Goal: Navigation & Orientation: Find specific page/section

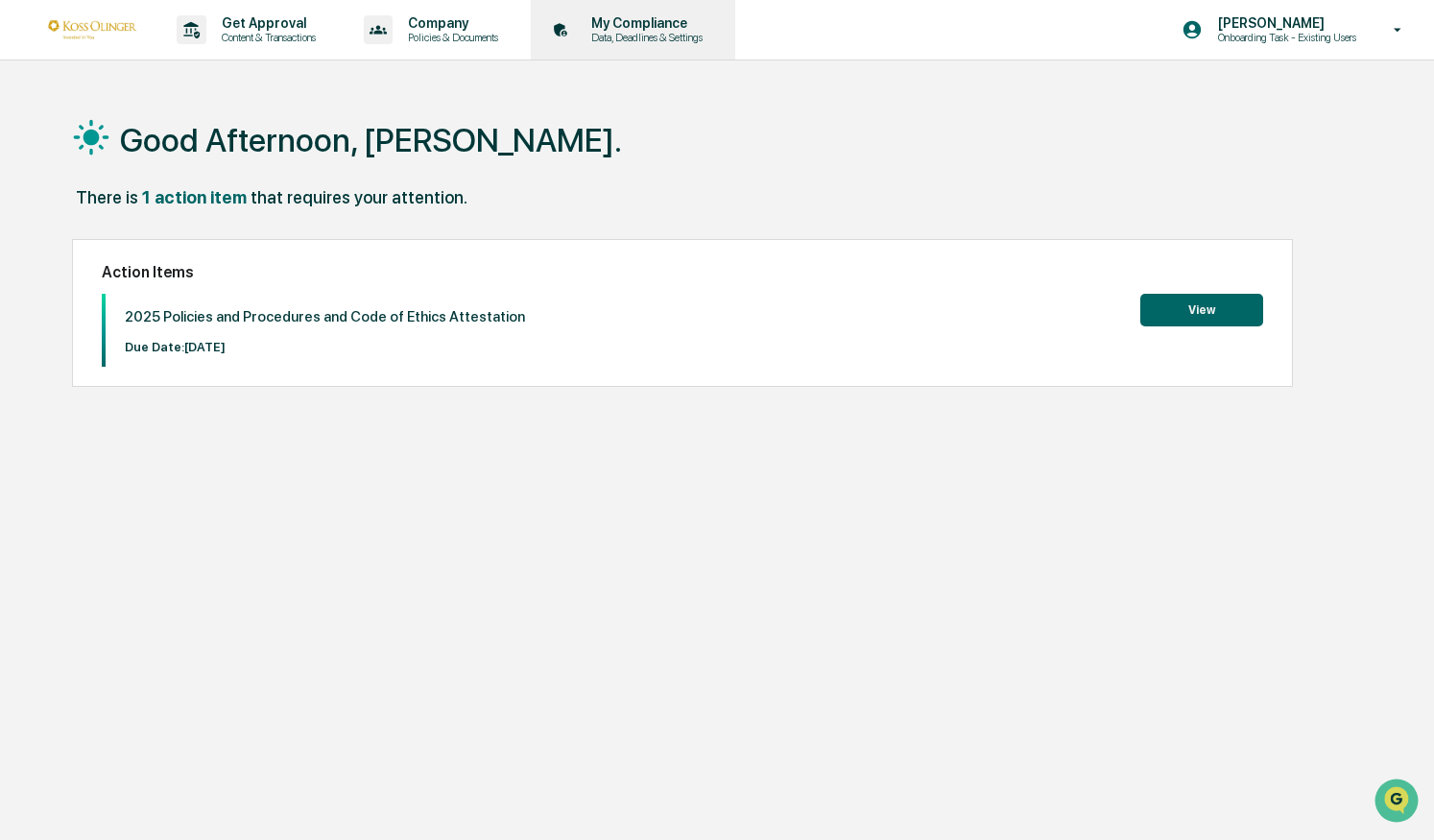
click at [641, 31] on p "Data, Deadlines & Settings" at bounding box center [644, 38] width 136 height 13
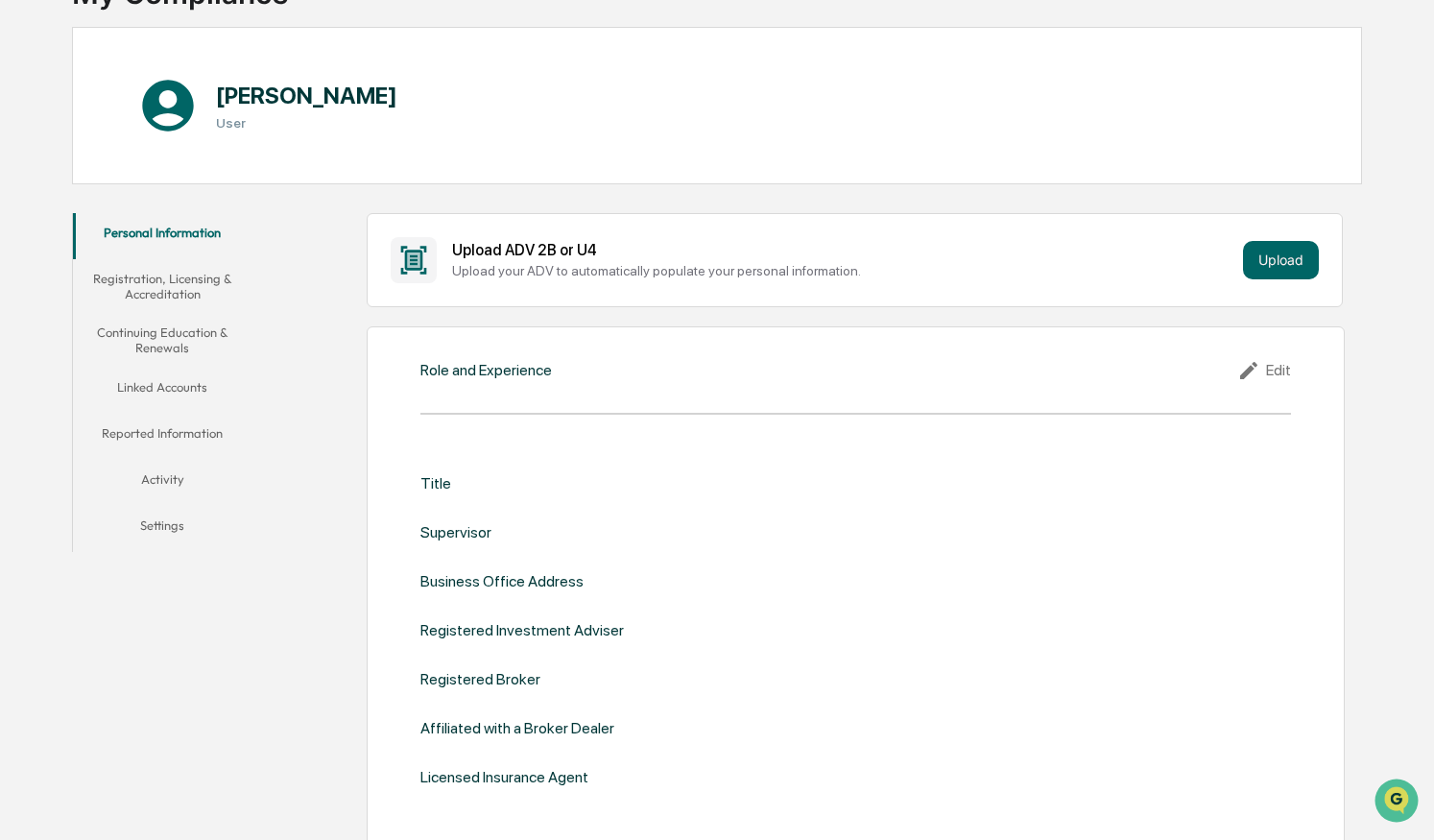
scroll to position [163, 0]
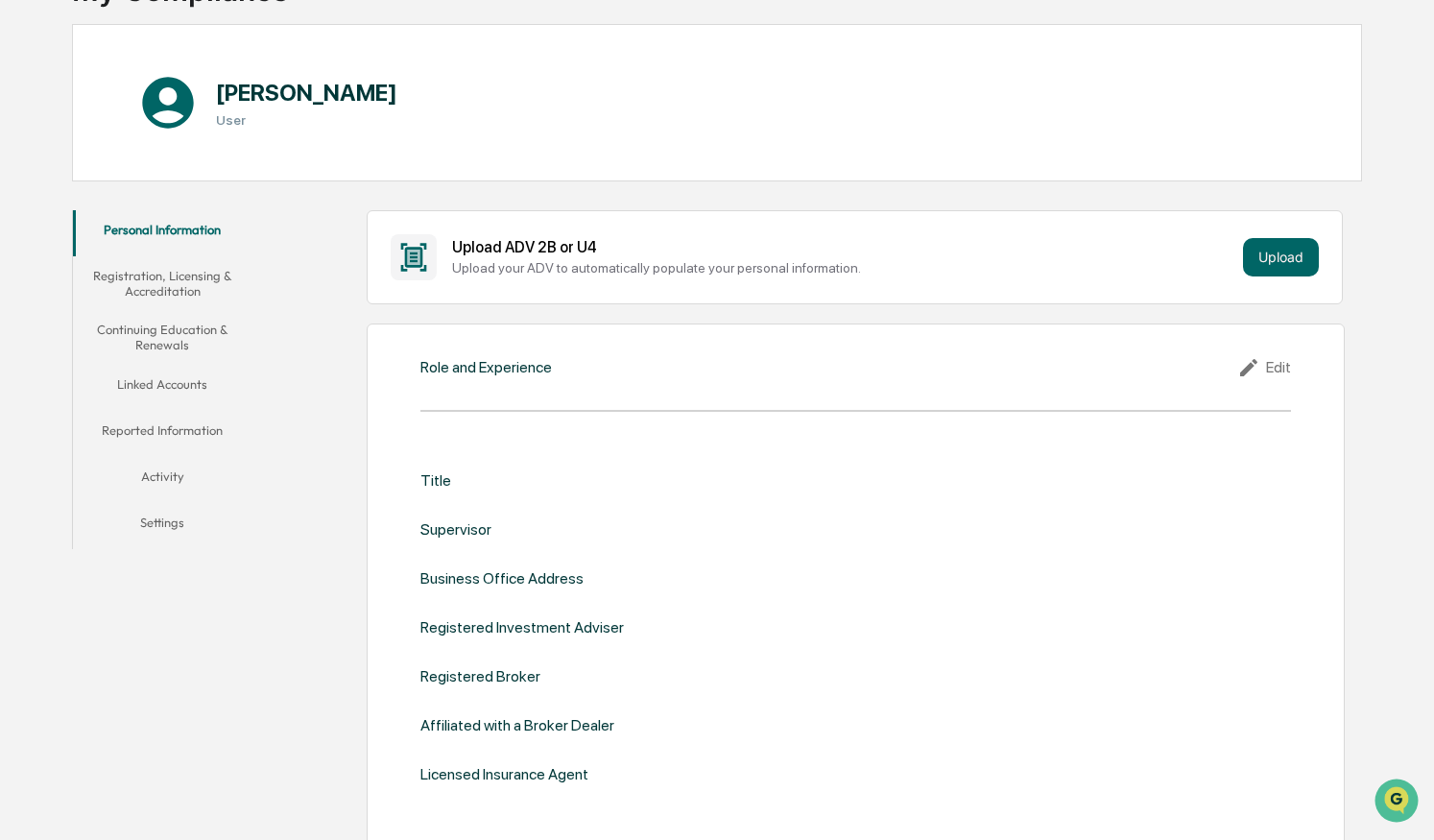
click at [164, 461] on button "Activity" at bounding box center [163, 480] width 179 height 46
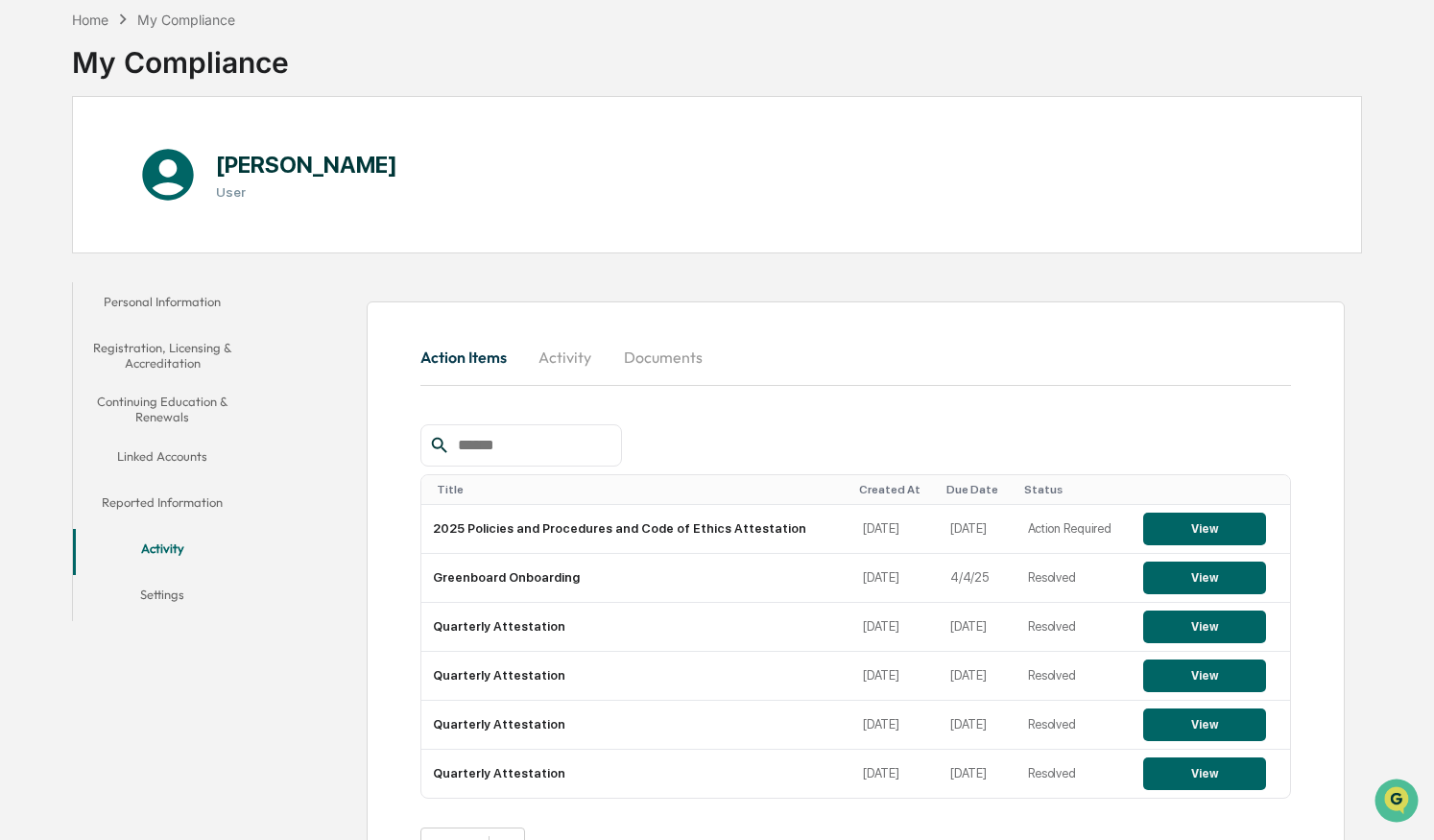
scroll to position [157, 0]
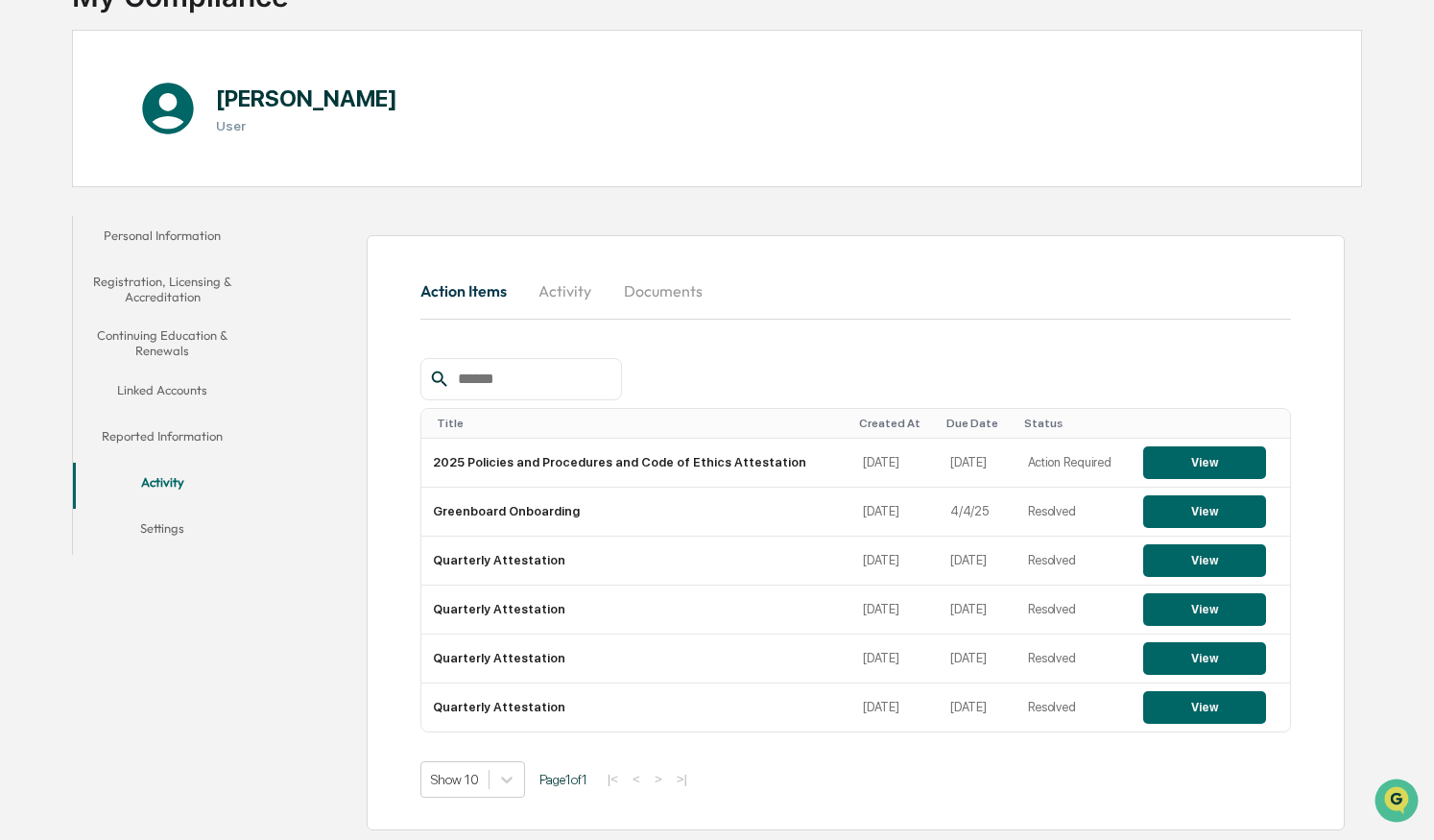
click at [181, 385] on button "Linked Accounts" at bounding box center [163, 394] width 179 height 46
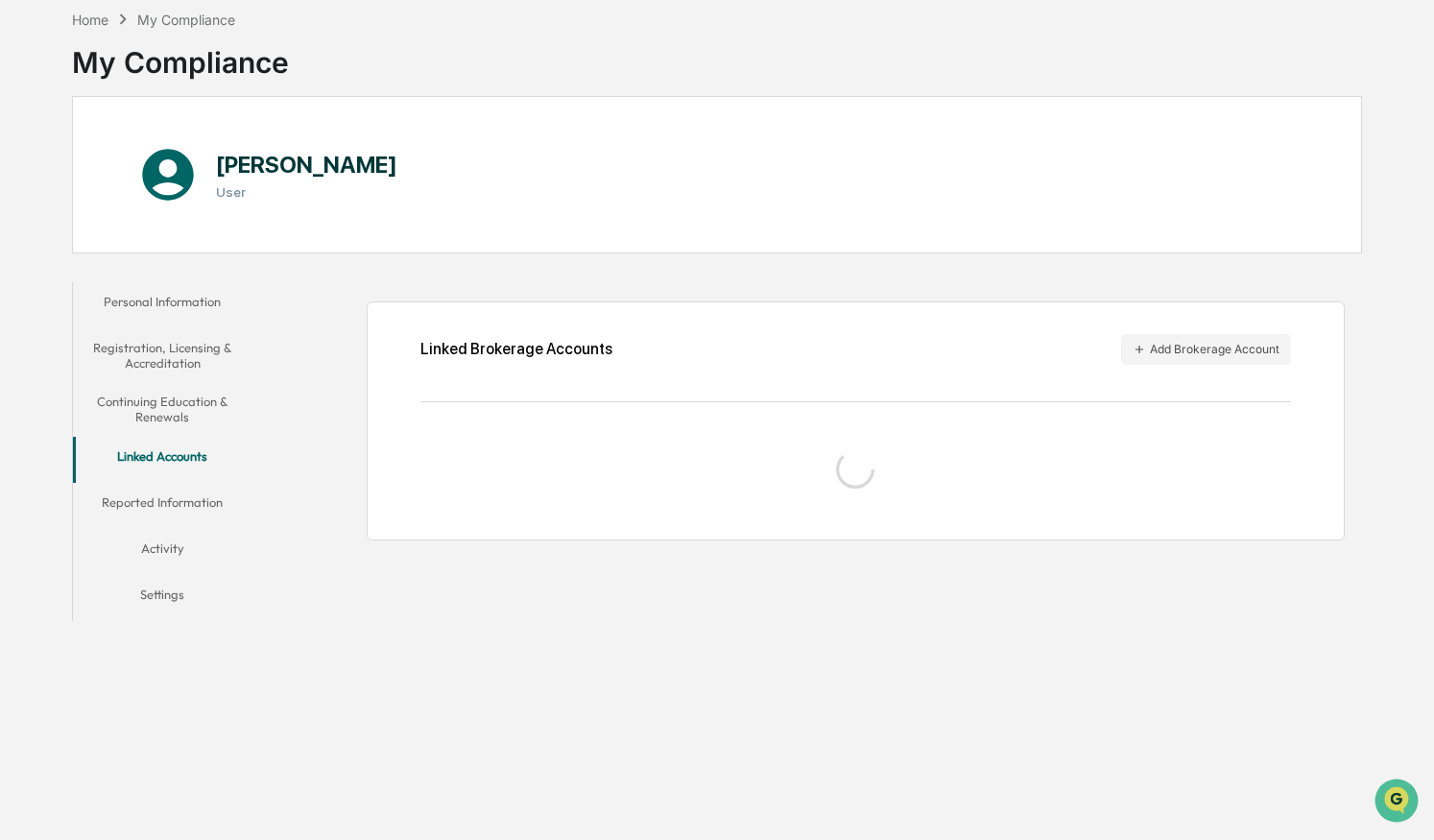
scroll to position [92, 0]
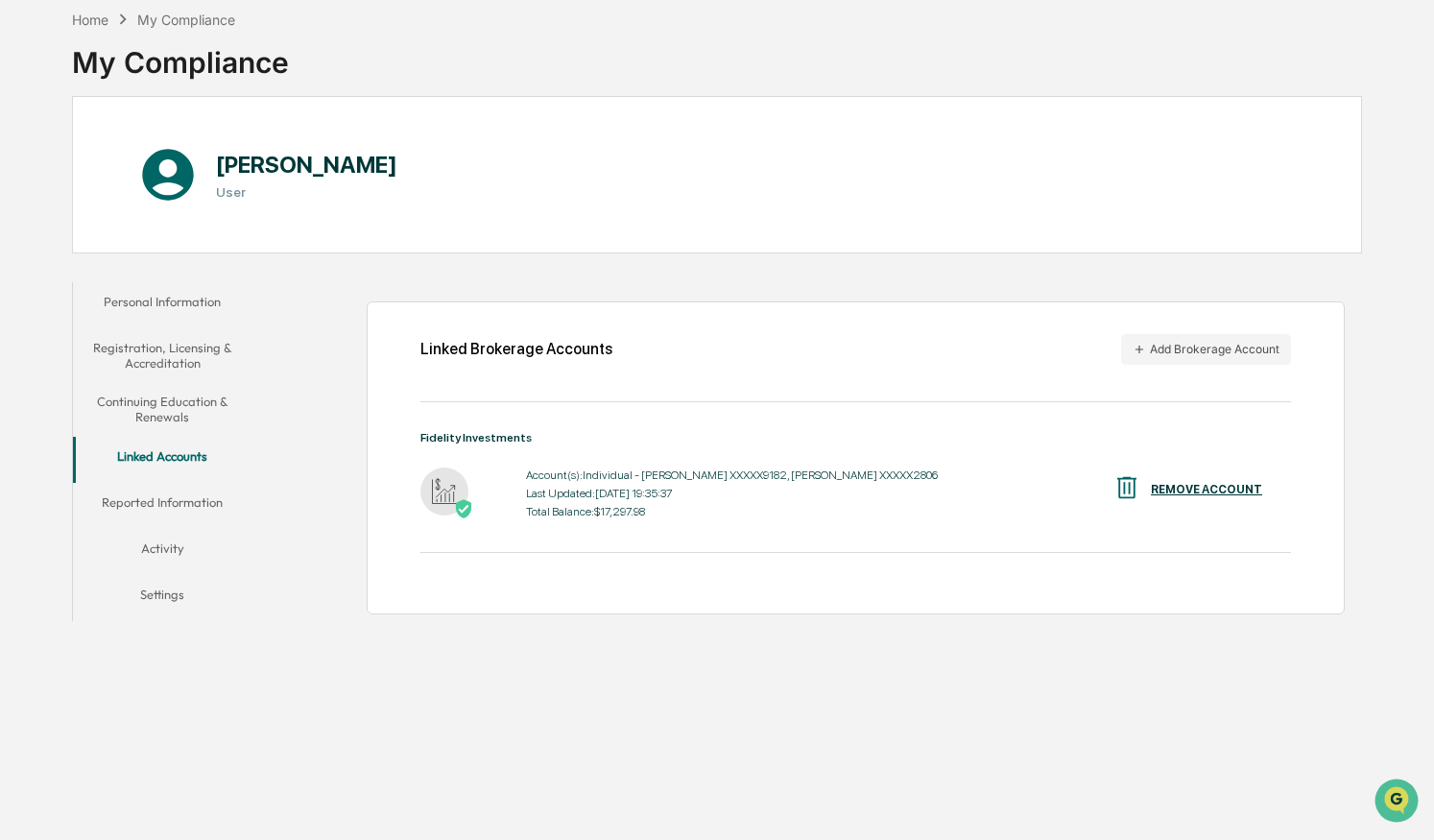
click at [170, 409] on button "Continuing Education & Renewals" at bounding box center [163, 409] width 179 height 55
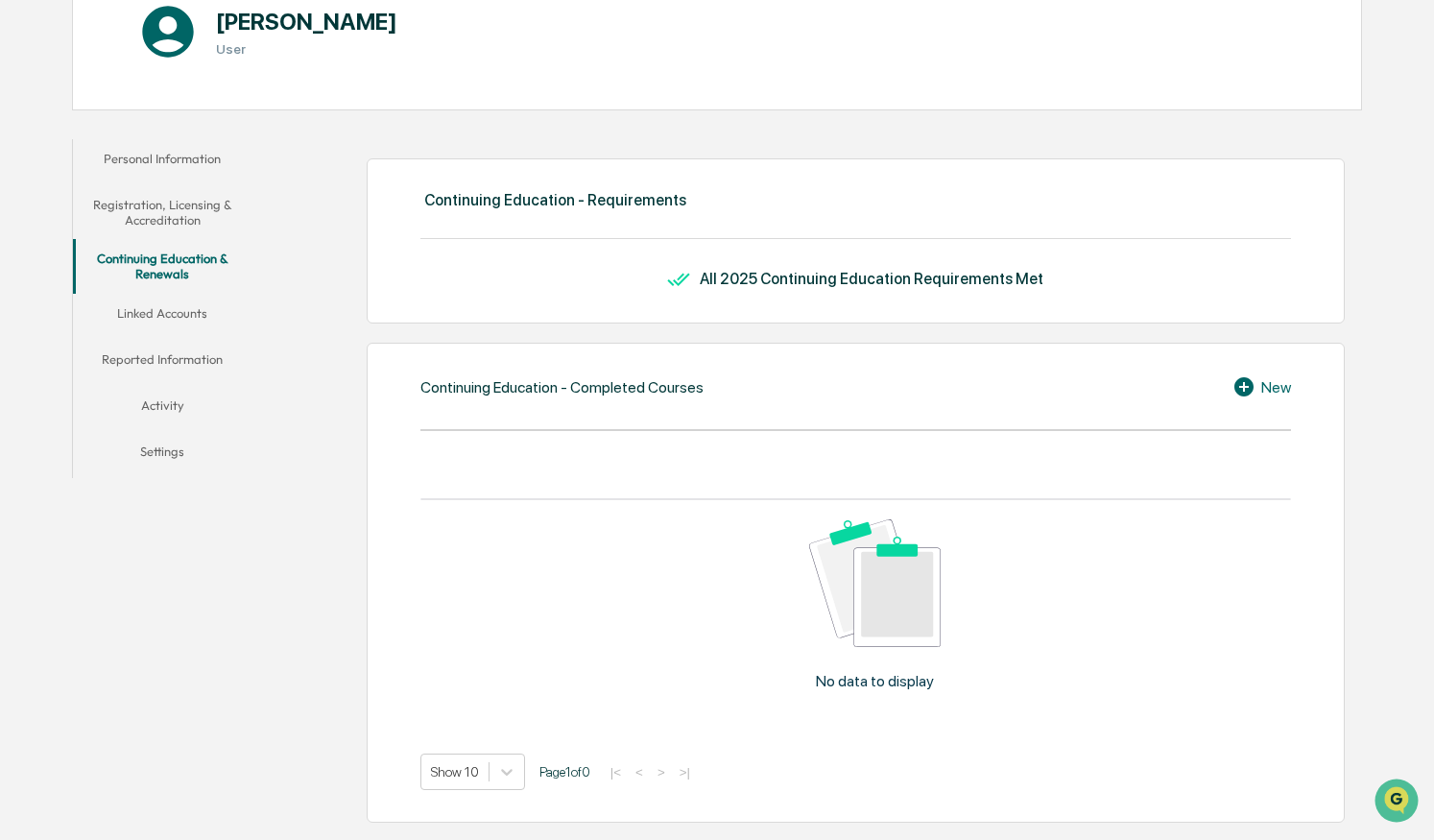
scroll to position [171, 0]
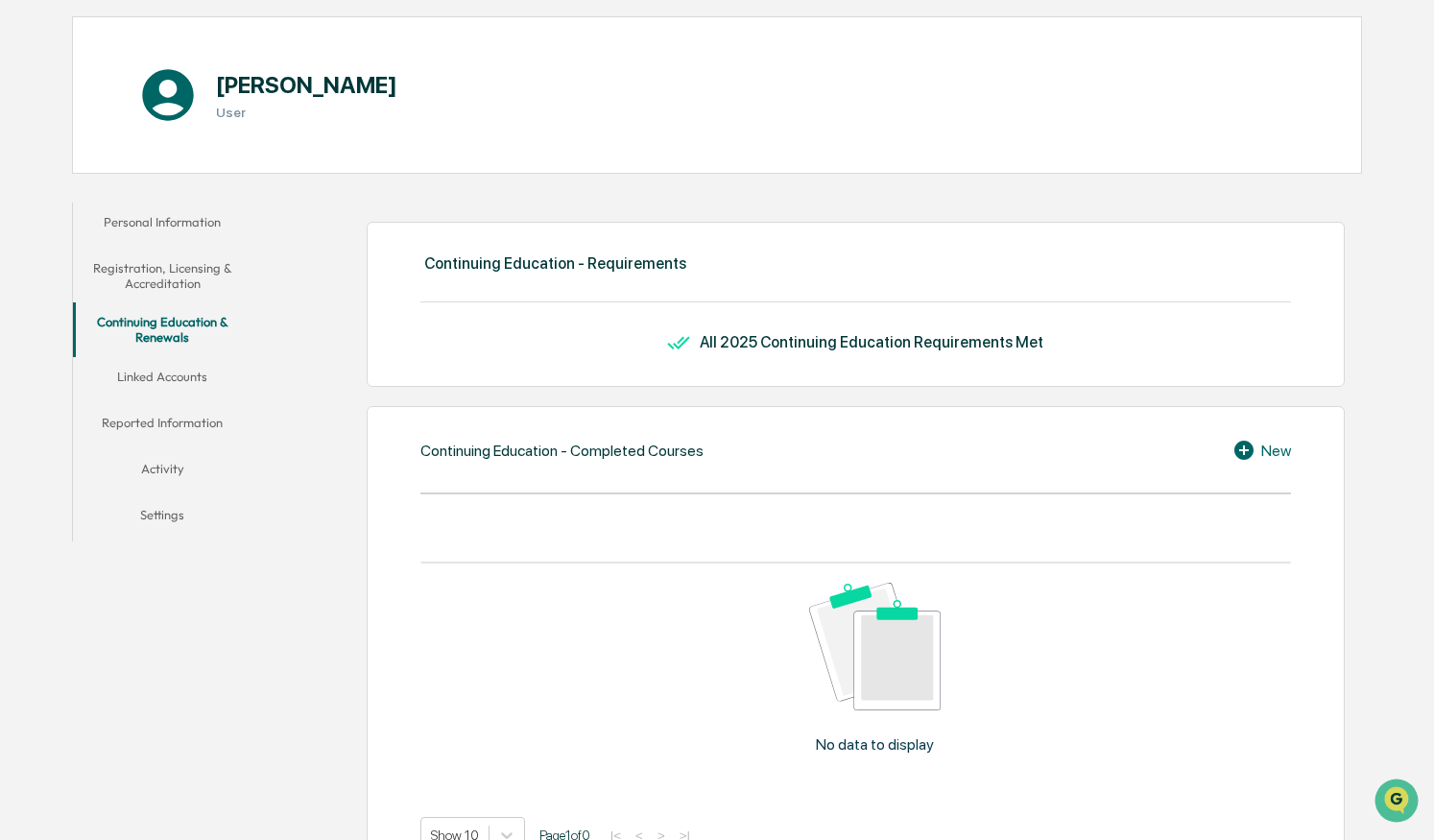
click at [178, 274] on button "Registration, Licensing & Accreditation" at bounding box center [163, 276] width 179 height 55
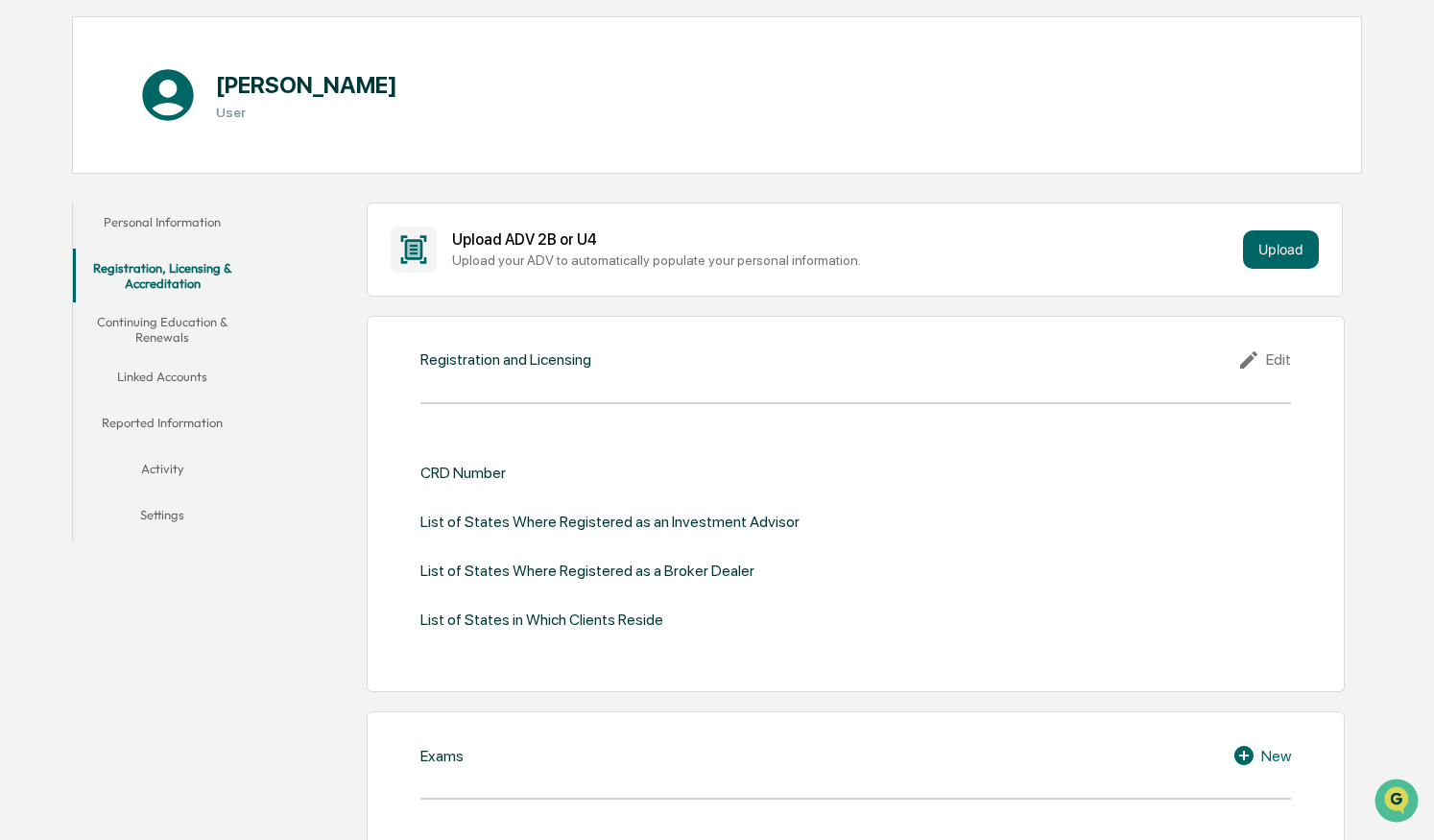
click at [163, 218] on button "Personal Information" at bounding box center [163, 225] width 179 height 46
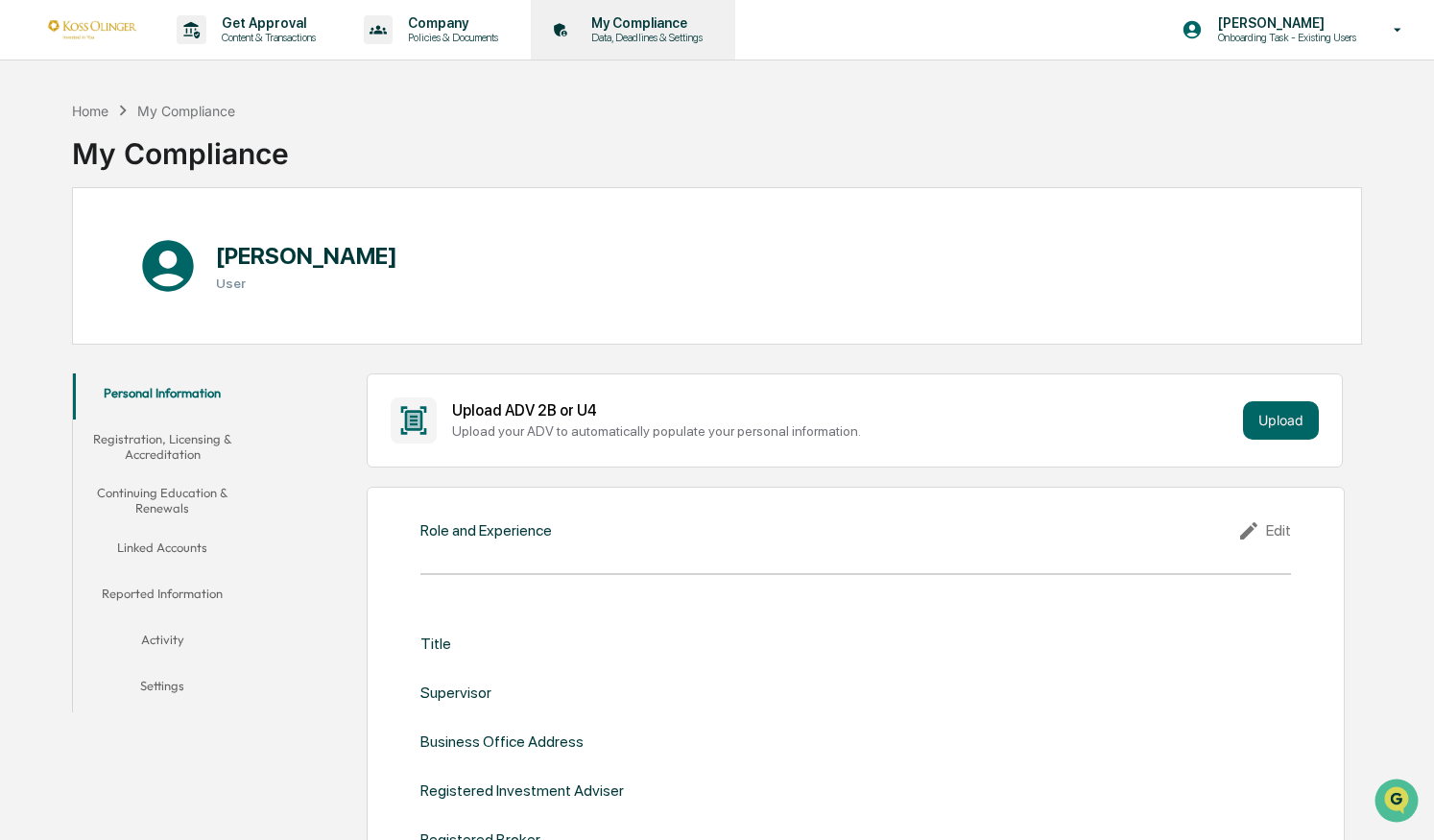
click at [660, 32] on p "Data, Deadlines & Settings" at bounding box center [644, 38] width 136 height 13
click at [676, 39] on p "Data, Deadlines & Settings" at bounding box center [644, 38] width 136 height 13
click at [91, 111] on div "Home" at bounding box center [91, 111] width 37 height 16
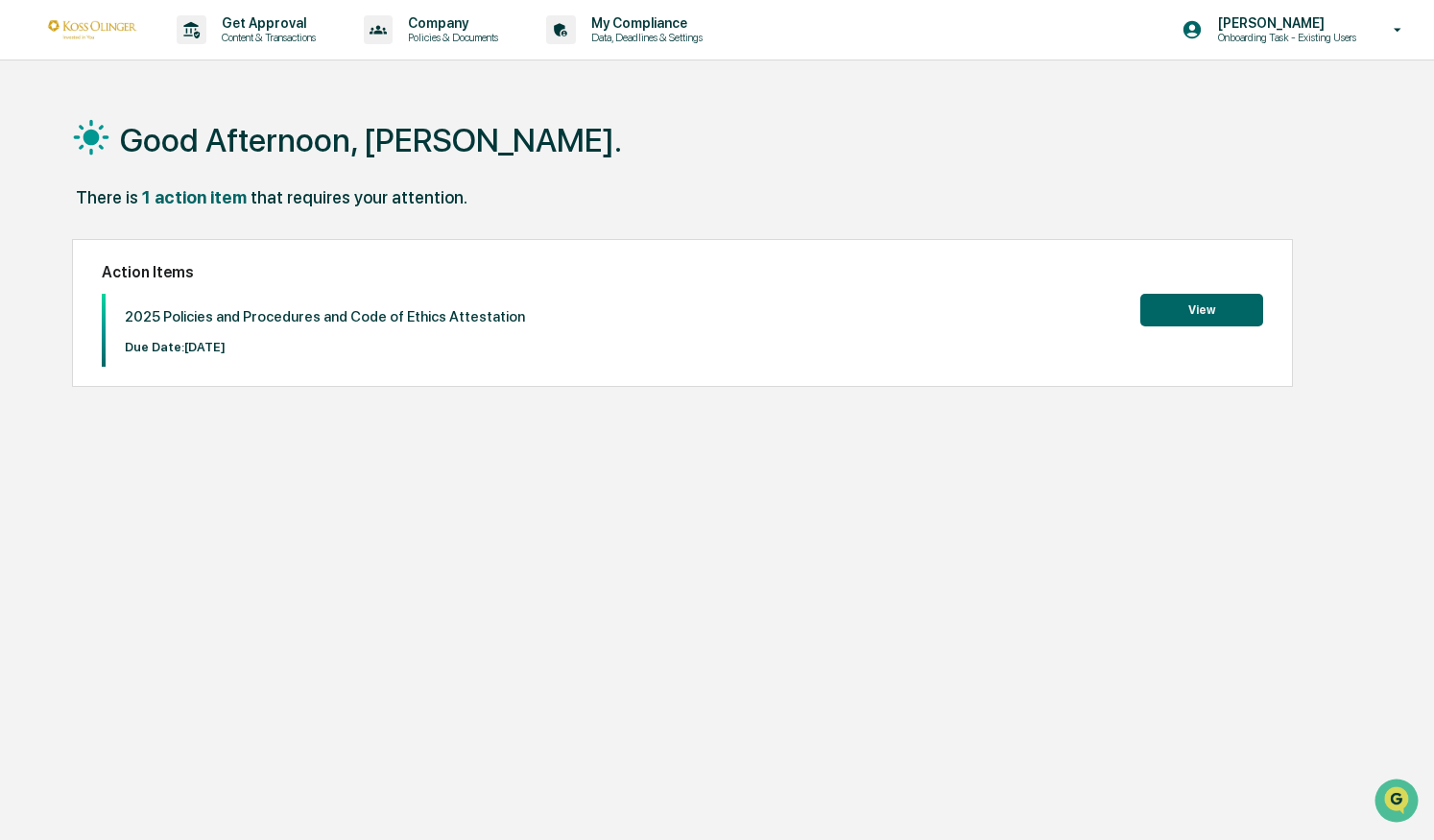
click at [1173, 303] on button "View" at bounding box center [1203, 310] width 123 height 33
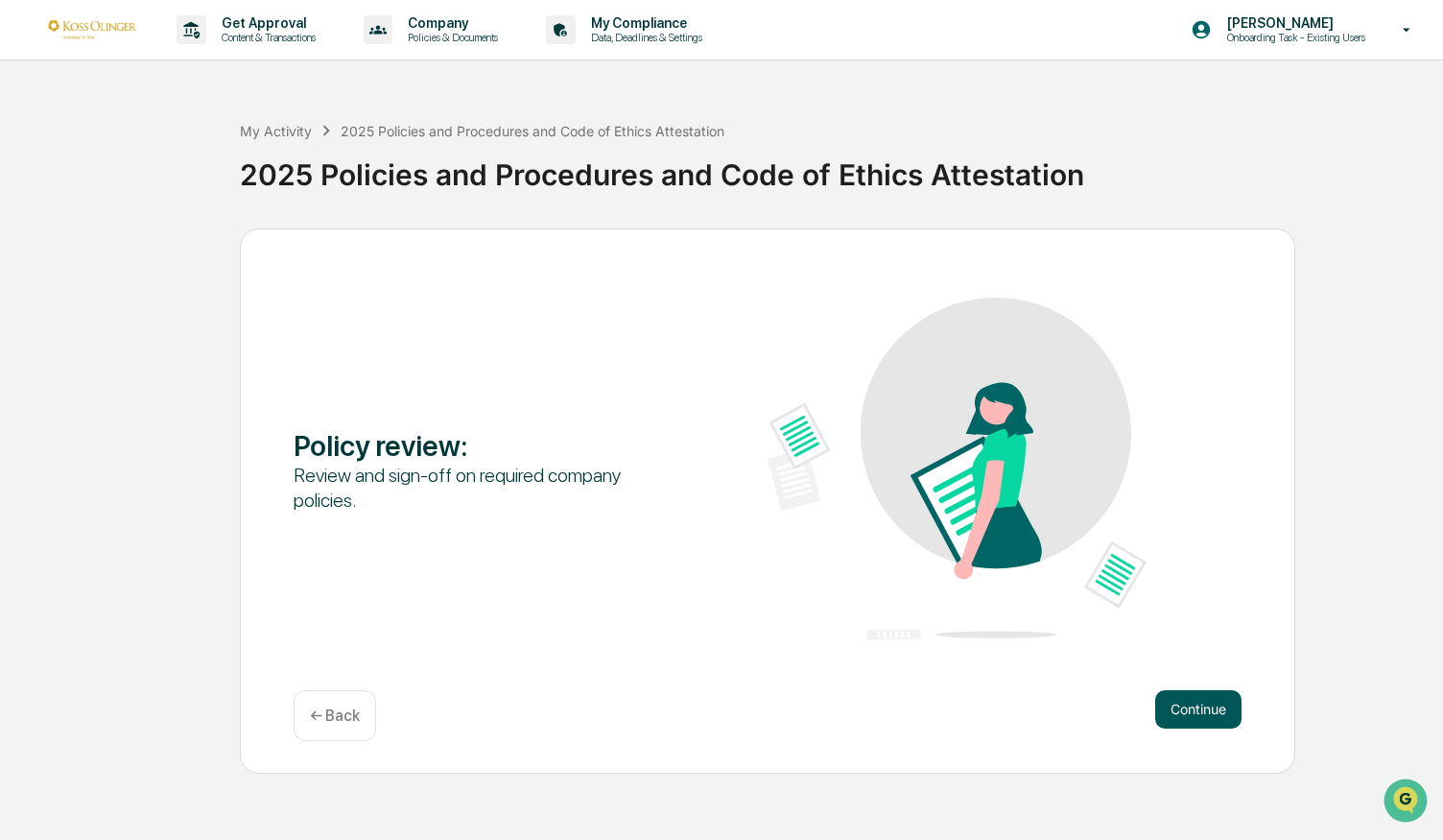
click at [1178, 705] on button "Continue" at bounding box center [1198, 709] width 87 height 39
